Goal: Navigation & Orientation: Find specific page/section

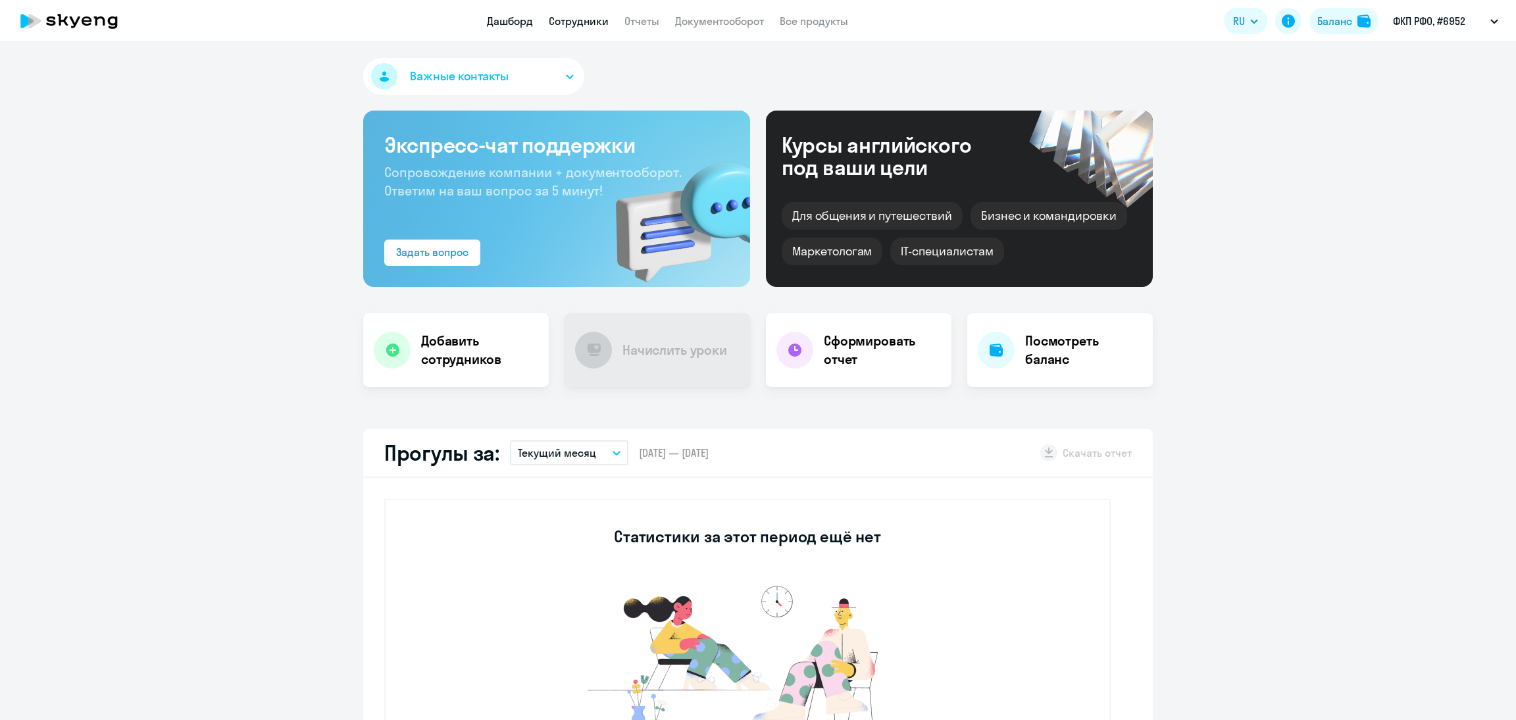
click at [589, 14] on link "Сотрудники" at bounding box center [579, 20] width 60 height 13
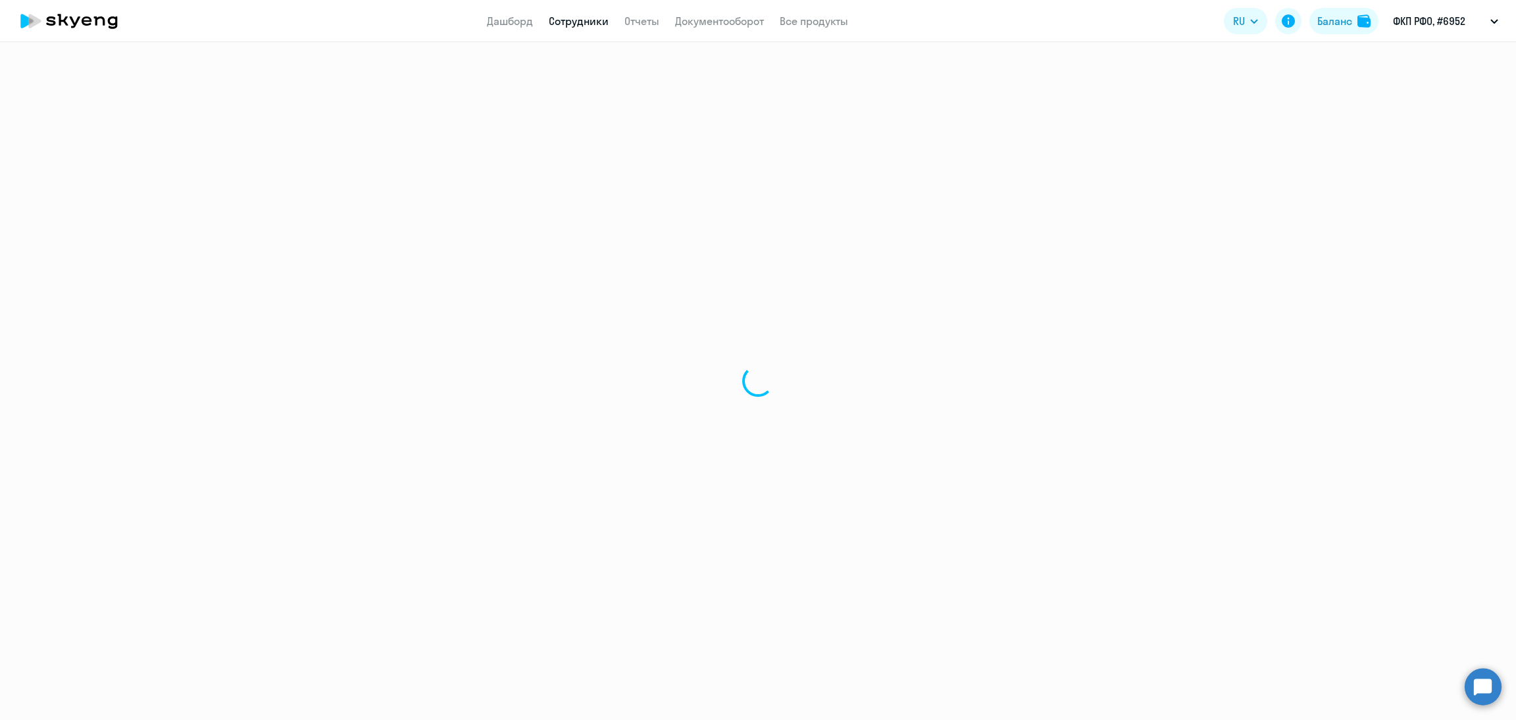
select select "30"
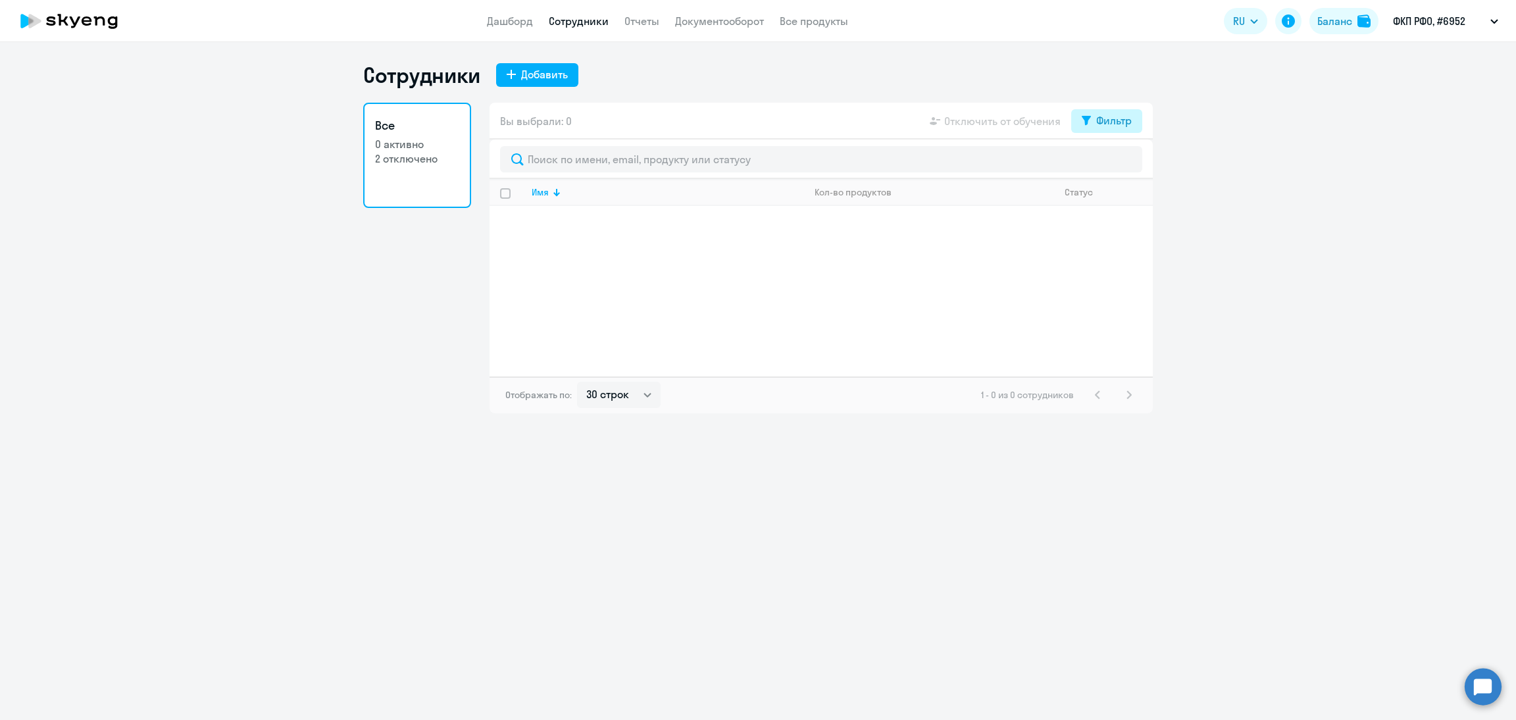
drag, startPoint x: 1096, startPoint y: 99, endPoint x: 1102, endPoint y: 130, distance: 32.1
click at [1096, 99] on div "Сотрудники Добавить Все 0 активно 2 отключено Вы выбрали: 0 Отключить от обучен…" at bounding box center [757, 237] width 789 height 351
click at [1102, 130] on button "Фильтр" at bounding box center [1106, 121] width 71 height 24
click at [1112, 154] on div "Показать отключенных от обучения" at bounding box center [1036, 166] width 212 height 55
click at [1118, 169] on span at bounding box center [1120, 163] width 22 height 13
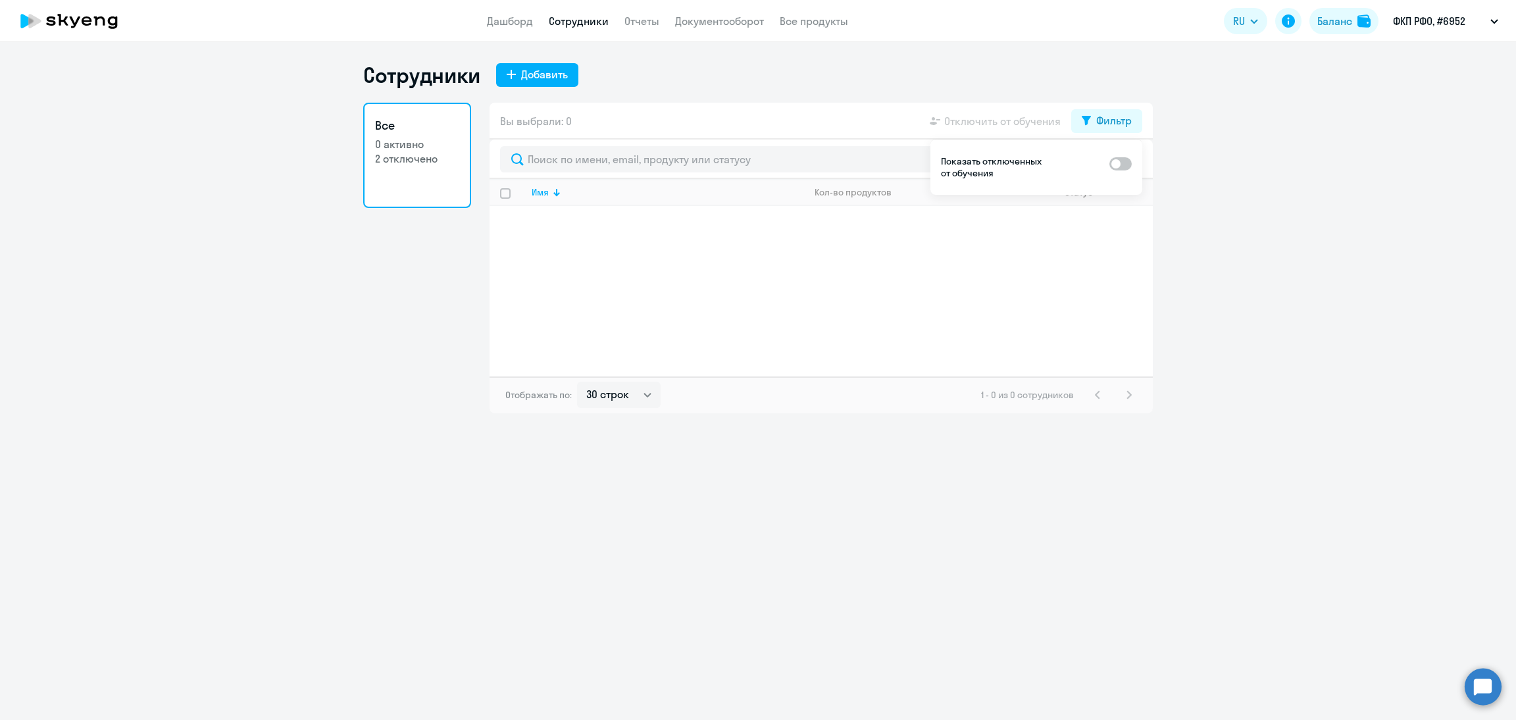
click at [1109, 163] on input "checkbox" at bounding box center [1109, 162] width 1 height 1
checkbox input "true"
click at [559, 276] on p "[EMAIL_ADDRESS][PERSON_NAME][DOMAIN_NAME]" at bounding box center [668, 274] width 272 height 12
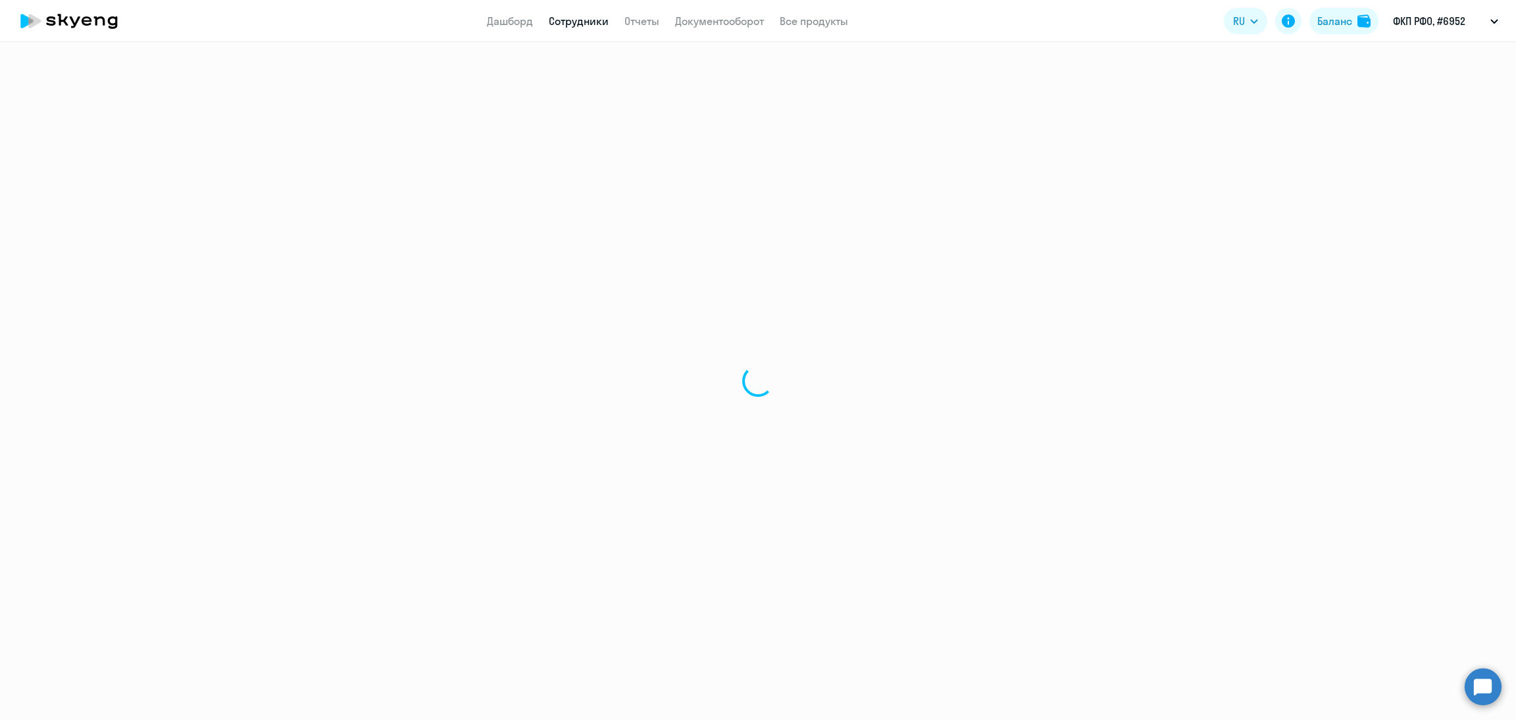
select select "english"
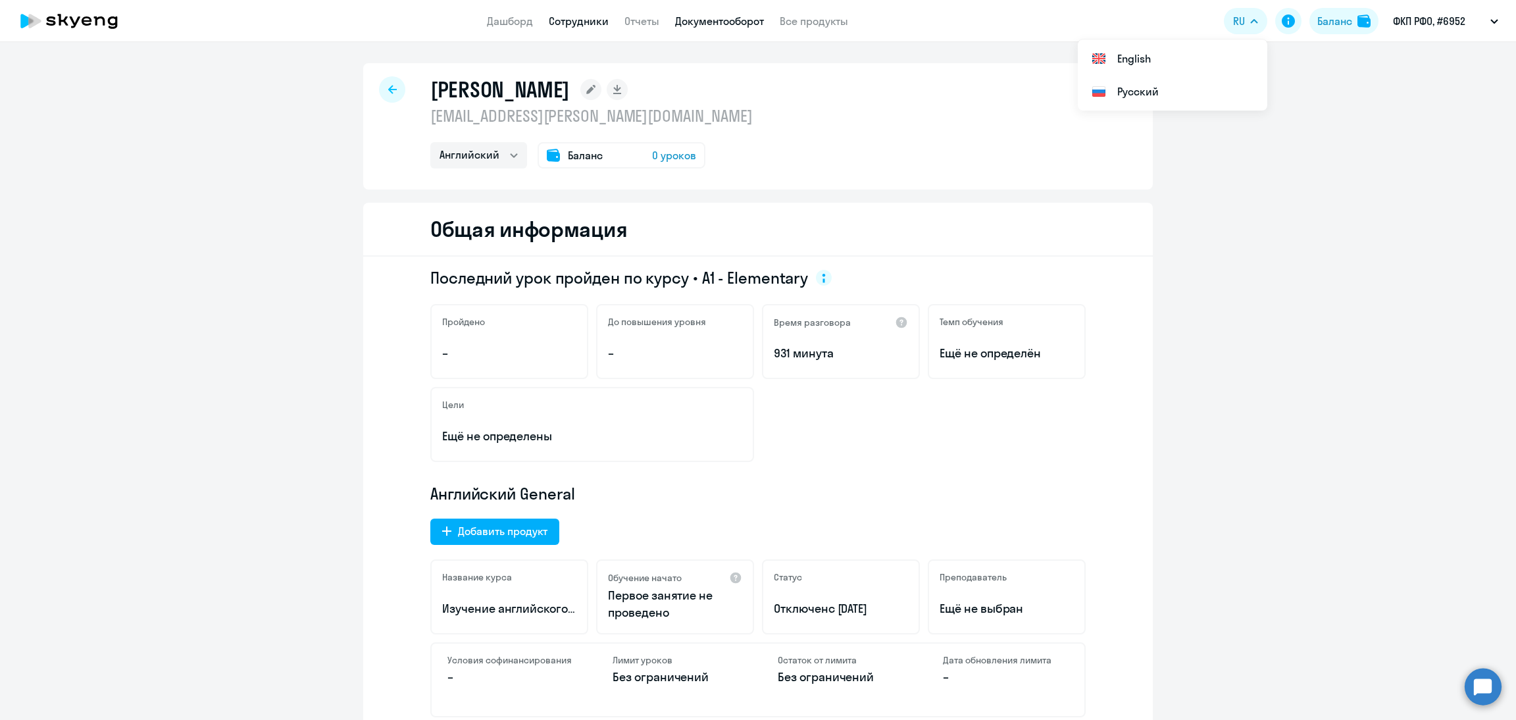
click at [717, 20] on link "Документооборот" at bounding box center [719, 20] width 89 height 13
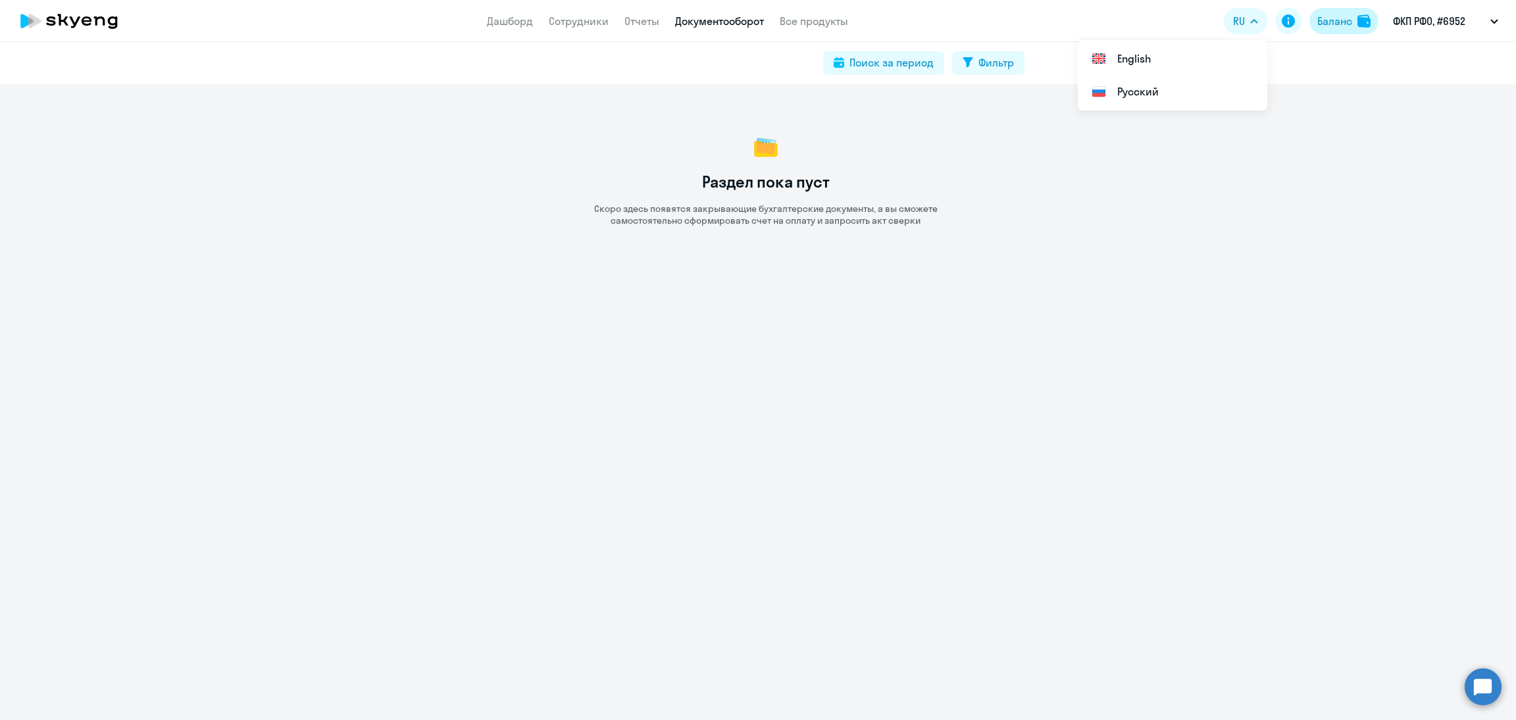
click at [1314, 20] on div "Баланс" at bounding box center [1332, 21] width 36 height 16
